Goal: Information Seeking & Learning: Compare options

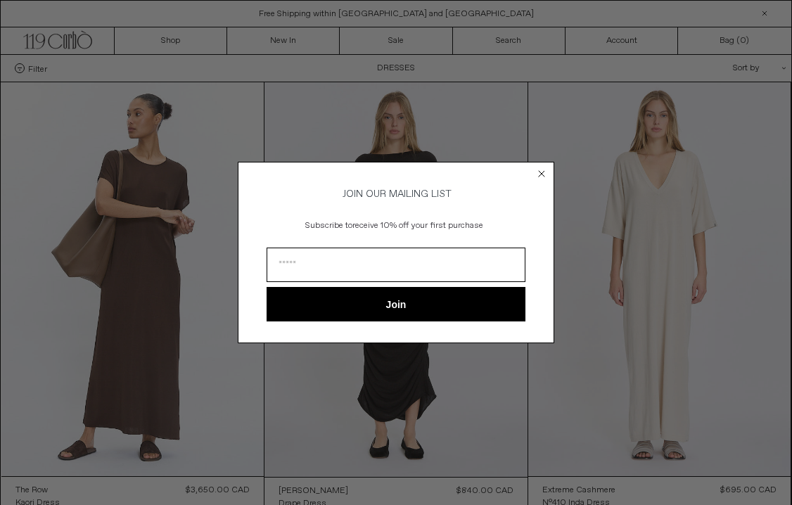
click at [544, 172] on circle "Close dialog" at bounding box center [541, 173] width 13 height 13
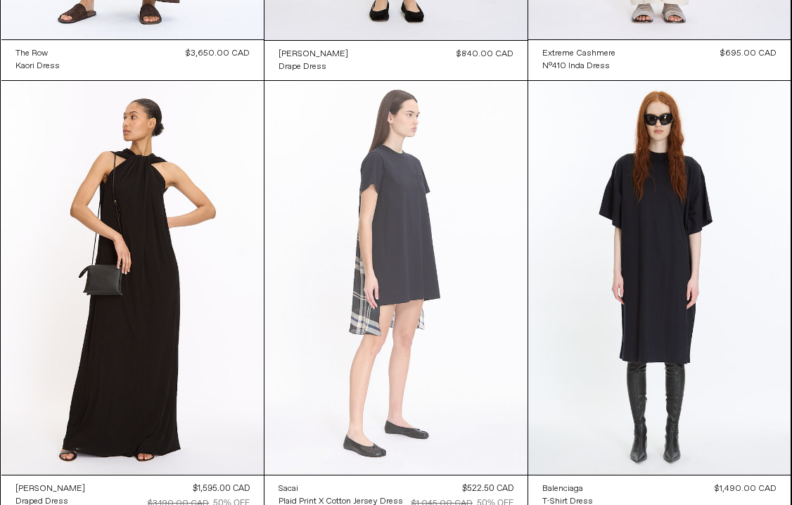
scroll to position [506, 0]
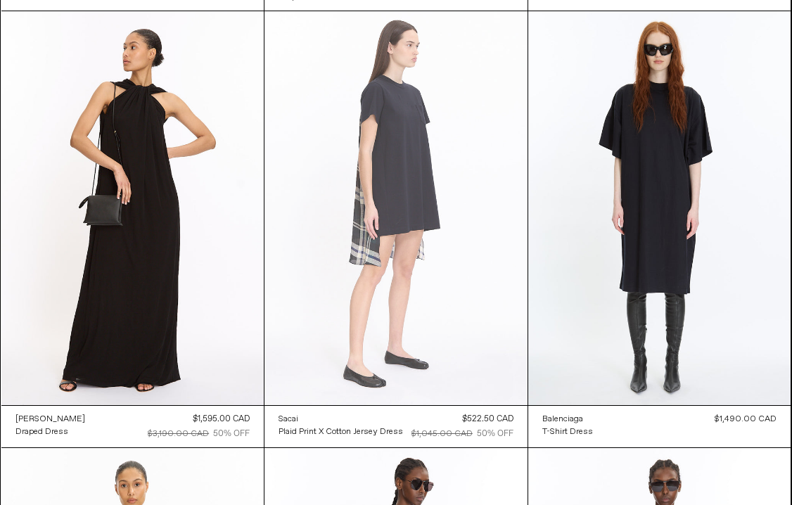
click at [458, 324] on at bounding box center [395, 208] width 263 height 395
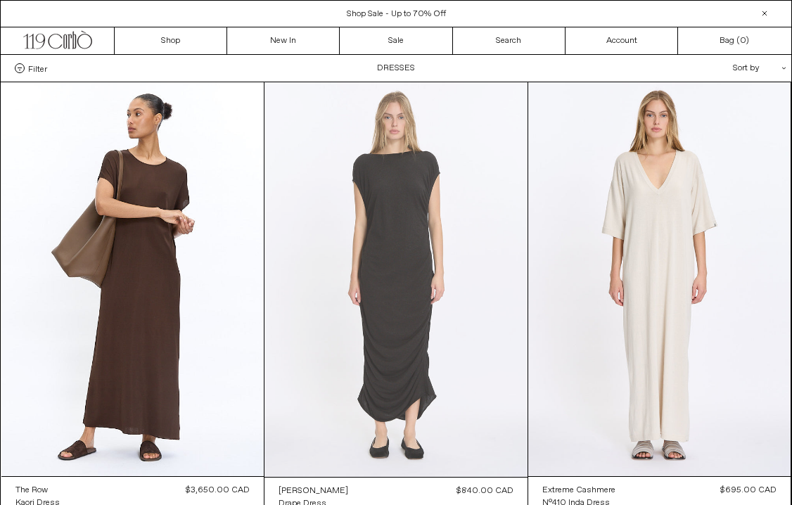
scroll to position [0, 0]
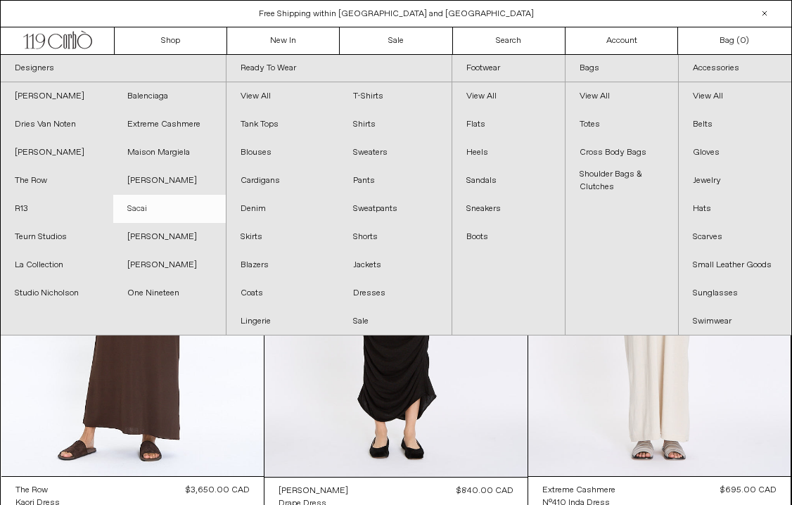
click at [139, 208] on link "Sacai" at bounding box center [169, 209] width 113 height 28
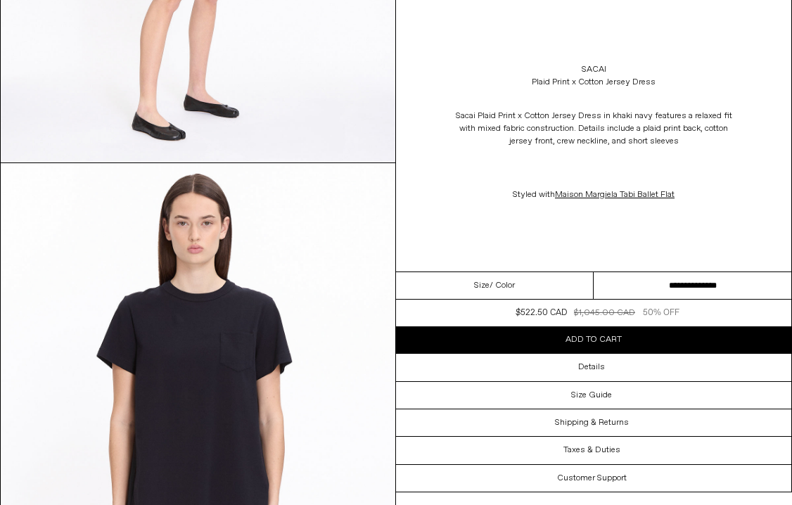
scroll to position [542, 0]
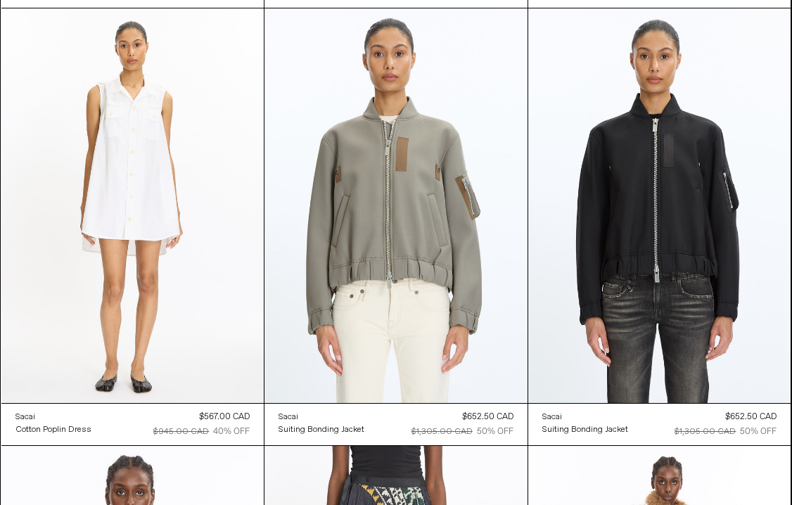
scroll to position [1282, 0]
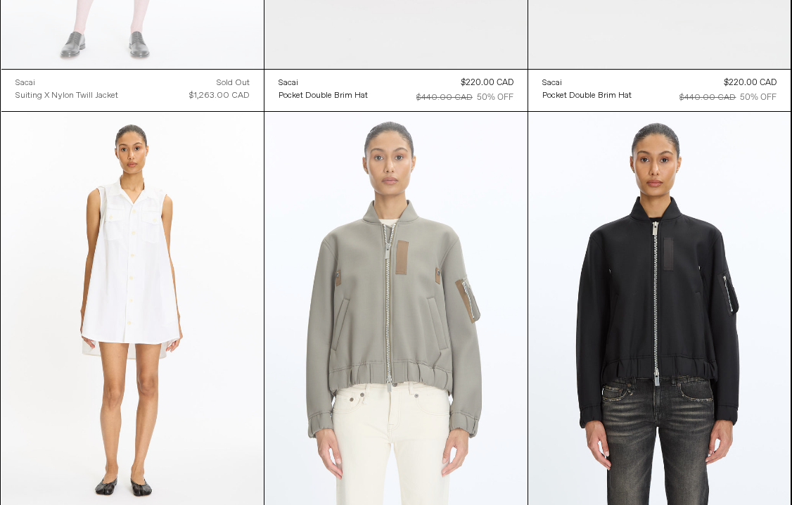
click at [461, 357] on at bounding box center [395, 309] width 263 height 395
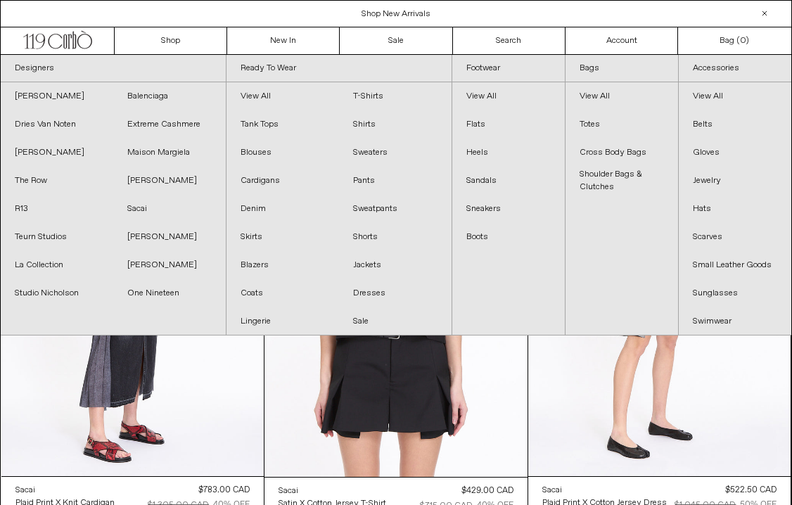
scroll to position [0, 0]
click at [143, 263] on link "[PERSON_NAME]" at bounding box center [169, 265] width 113 height 28
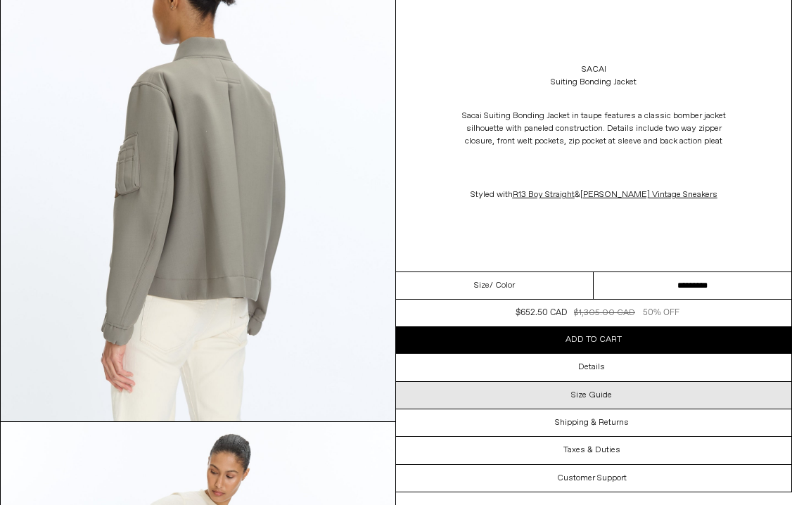
scroll to position [1547, 0]
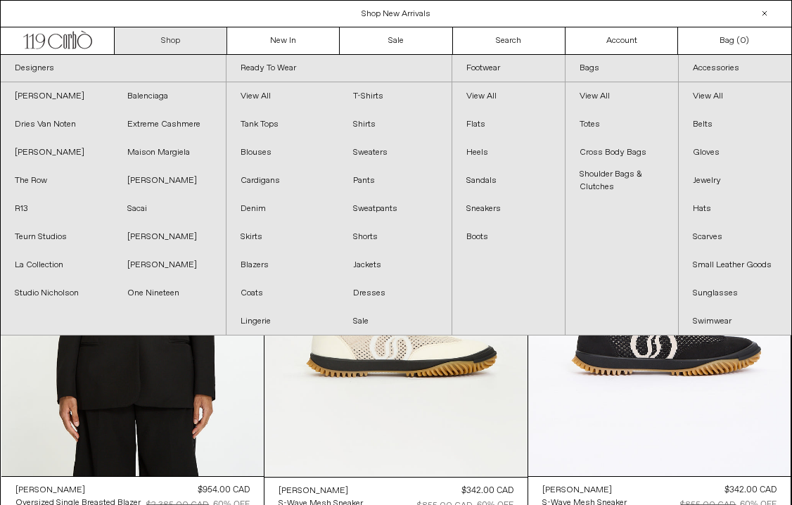
click at [186, 39] on link "Shop" at bounding box center [171, 40] width 113 height 27
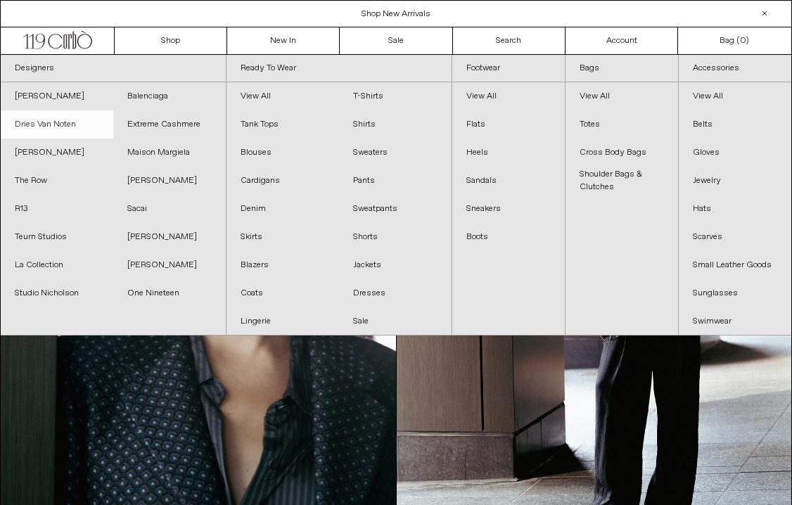
click at [68, 129] on link "Dries Van Noten" at bounding box center [57, 124] width 113 height 28
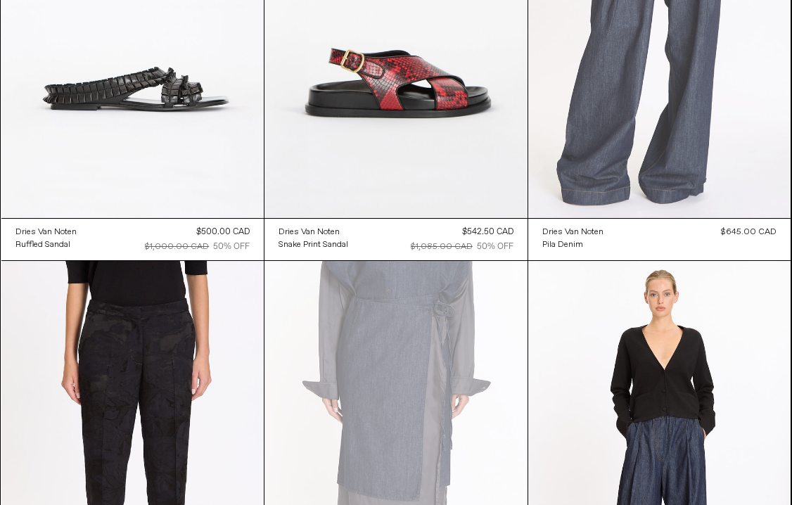
scroll to position [2868, 0]
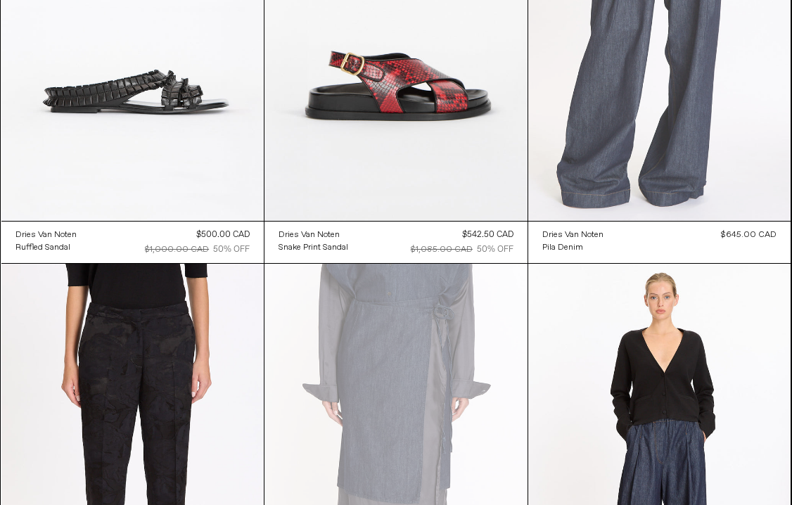
click at [706, 75] on at bounding box center [659, 24] width 263 height 394
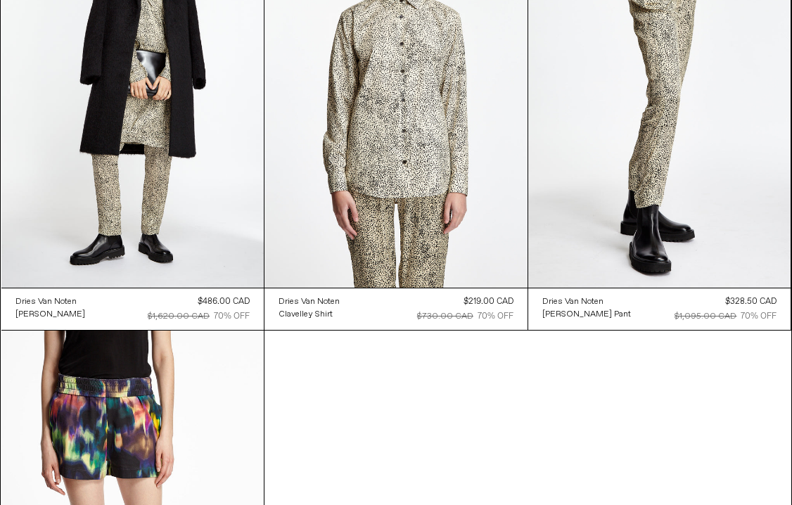
scroll to position [7609, 0]
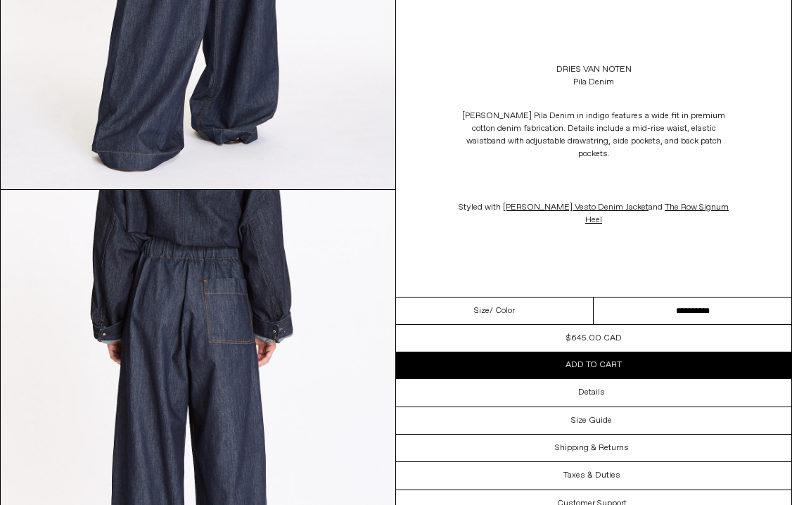
scroll to position [978, 0]
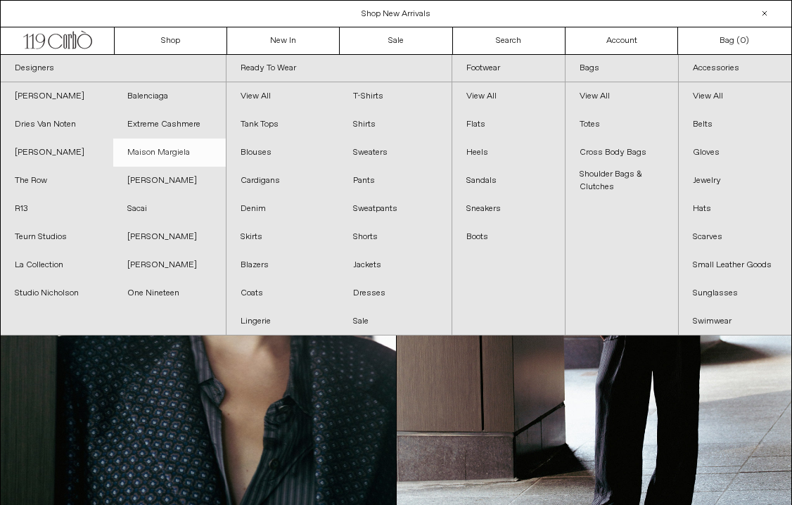
click at [155, 151] on link "Maison Margiela" at bounding box center [169, 153] width 113 height 28
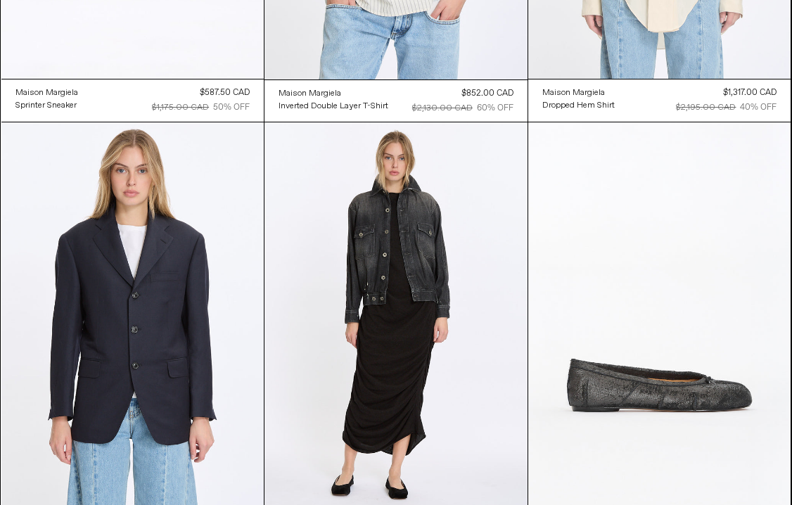
scroll to position [521, 0]
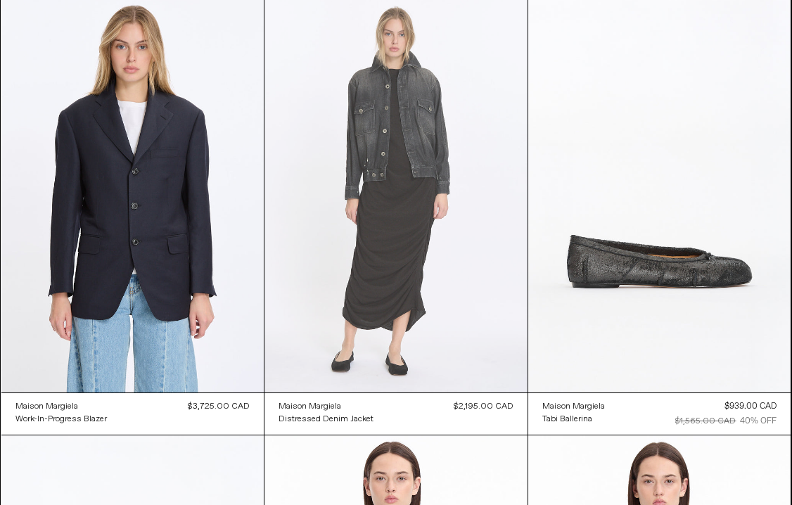
click at [423, 198] on at bounding box center [395, 196] width 263 height 395
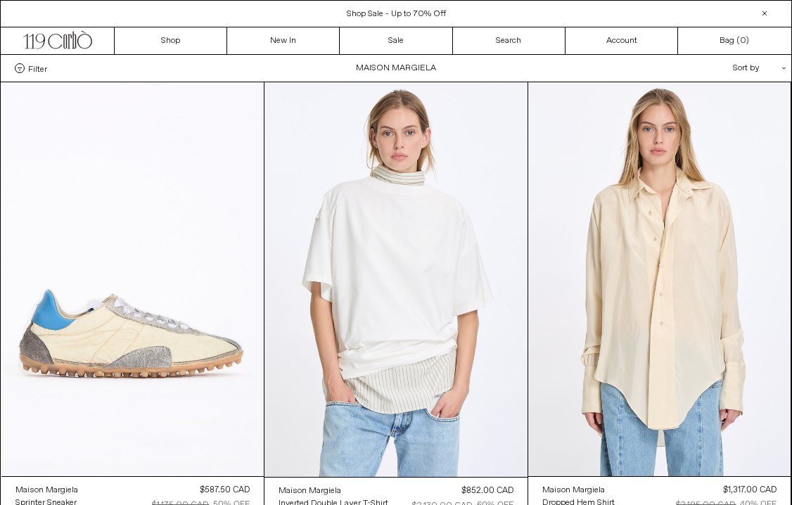
scroll to position [0, 0]
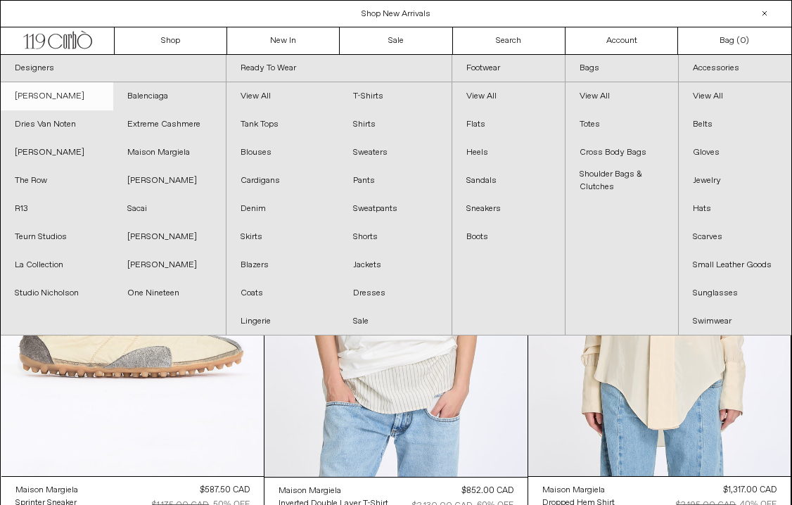
click at [96, 91] on link "[PERSON_NAME]" at bounding box center [57, 96] width 113 height 28
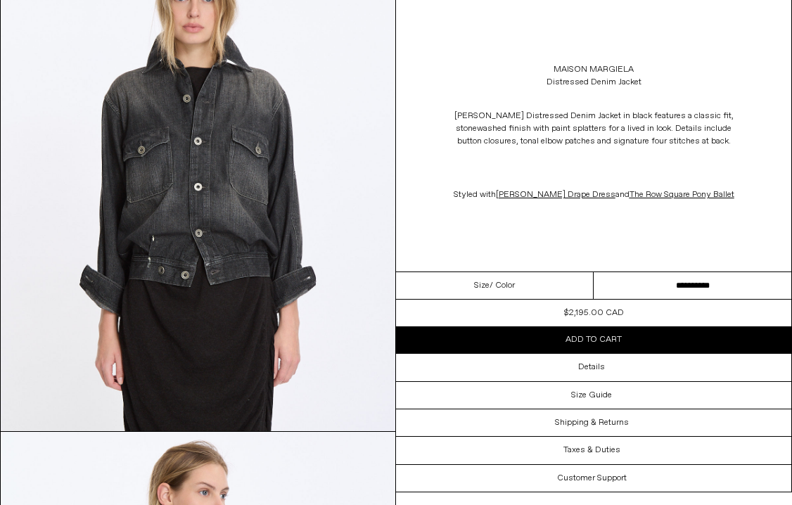
scroll to position [625, 0]
